Goal: Find specific page/section: Find specific page/section

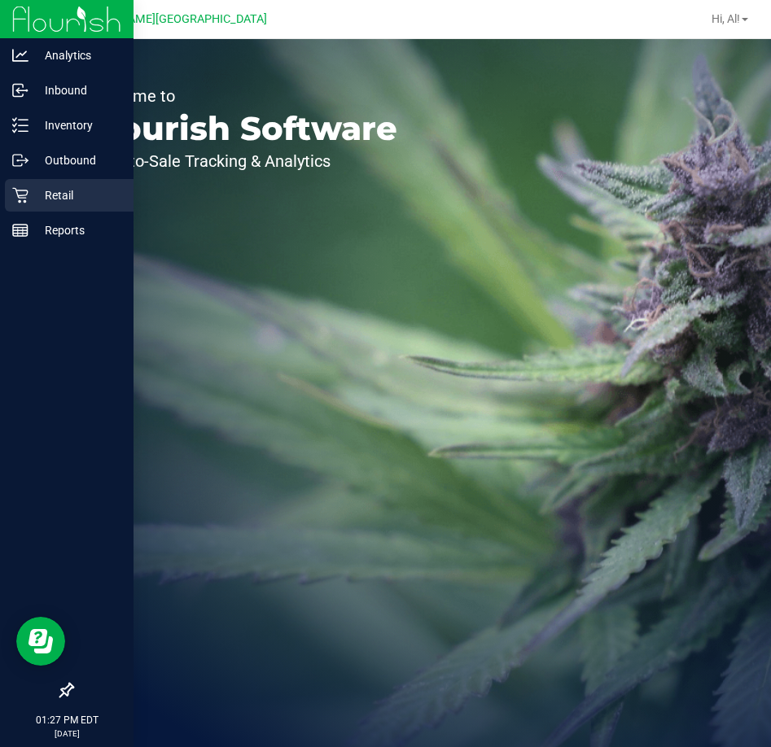
click at [52, 197] on p "Retail" at bounding box center [77, 196] width 98 height 20
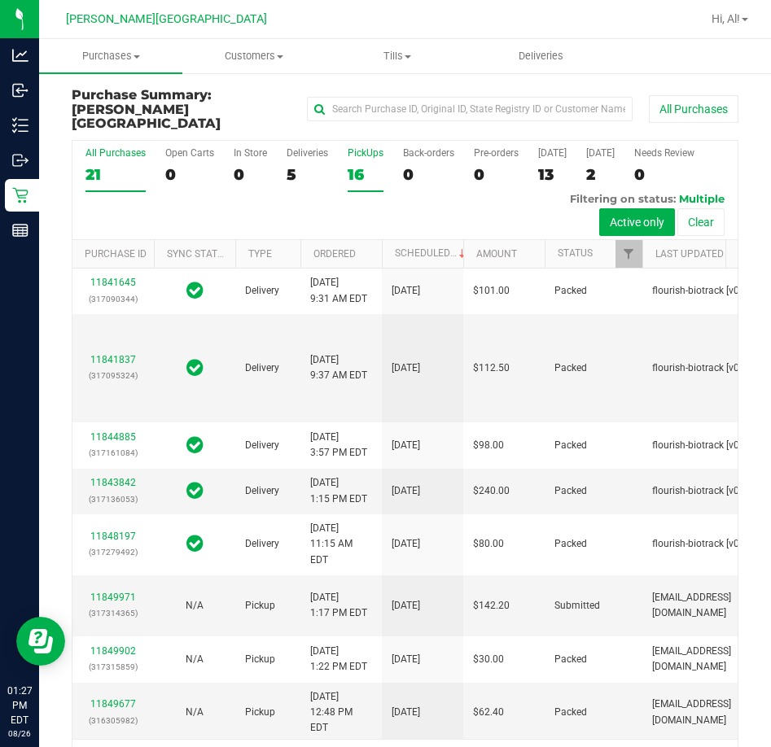
click at [363, 165] on div "16" at bounding box center [366, 174] width 36 height 19
click at [0, 0] on input "PickUps 16" at bounding box center [0, 0] width 0 height 0
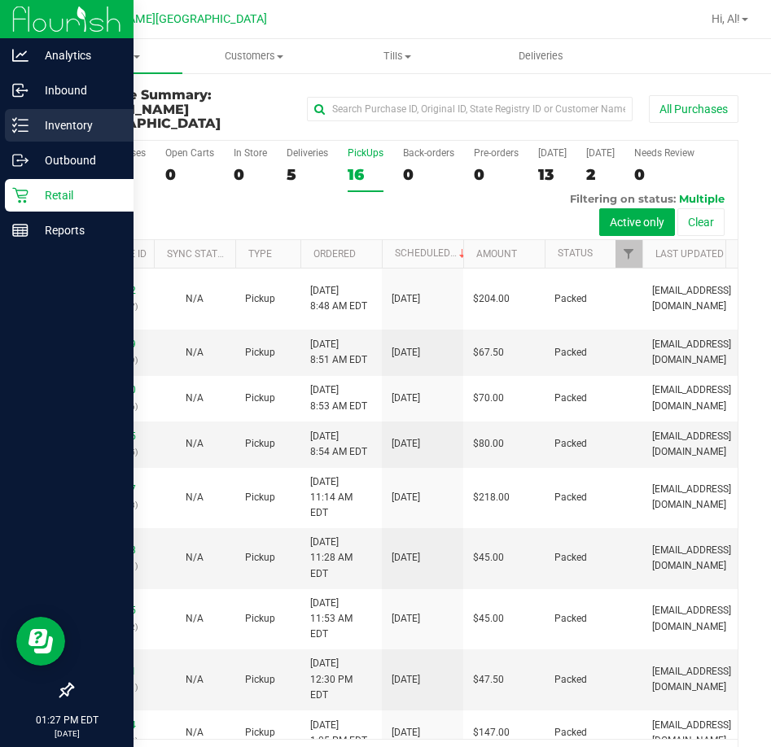
click at [51, 134] on p "Inventory" at bounding box center [77, 126] width 98 height 20
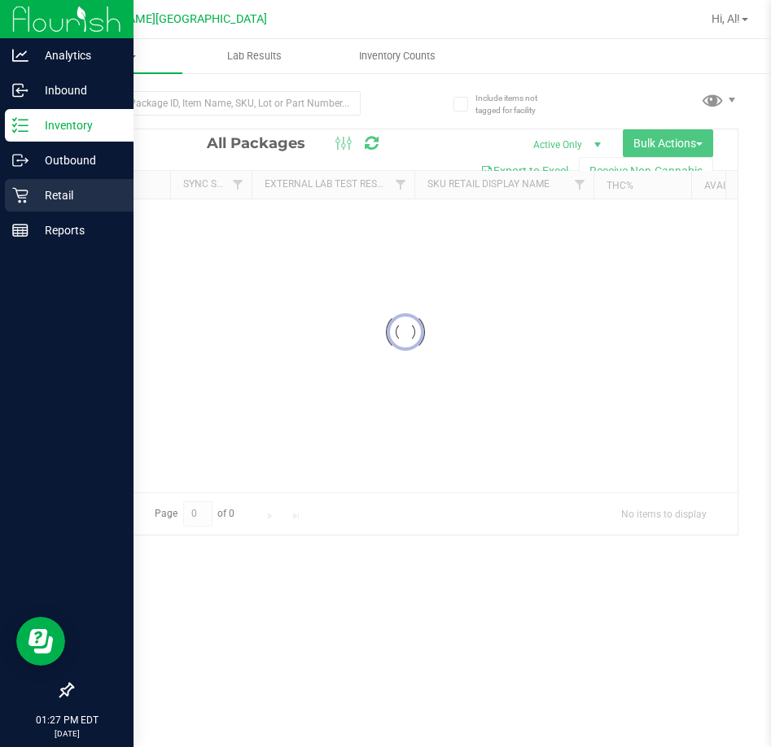
click at [54, 197] on p "Retail" at bounding box center [77, 196] width 98 height 20
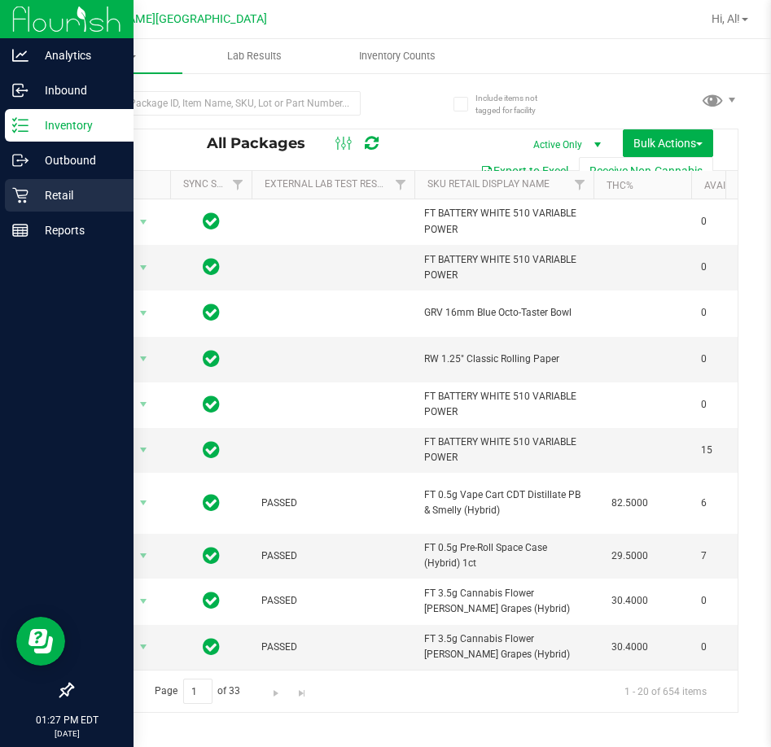
click at [23, 202] on icon at bounding box center [20, 195] width 16 height 16
